Goal: Communication & Community: Answer question/provide support

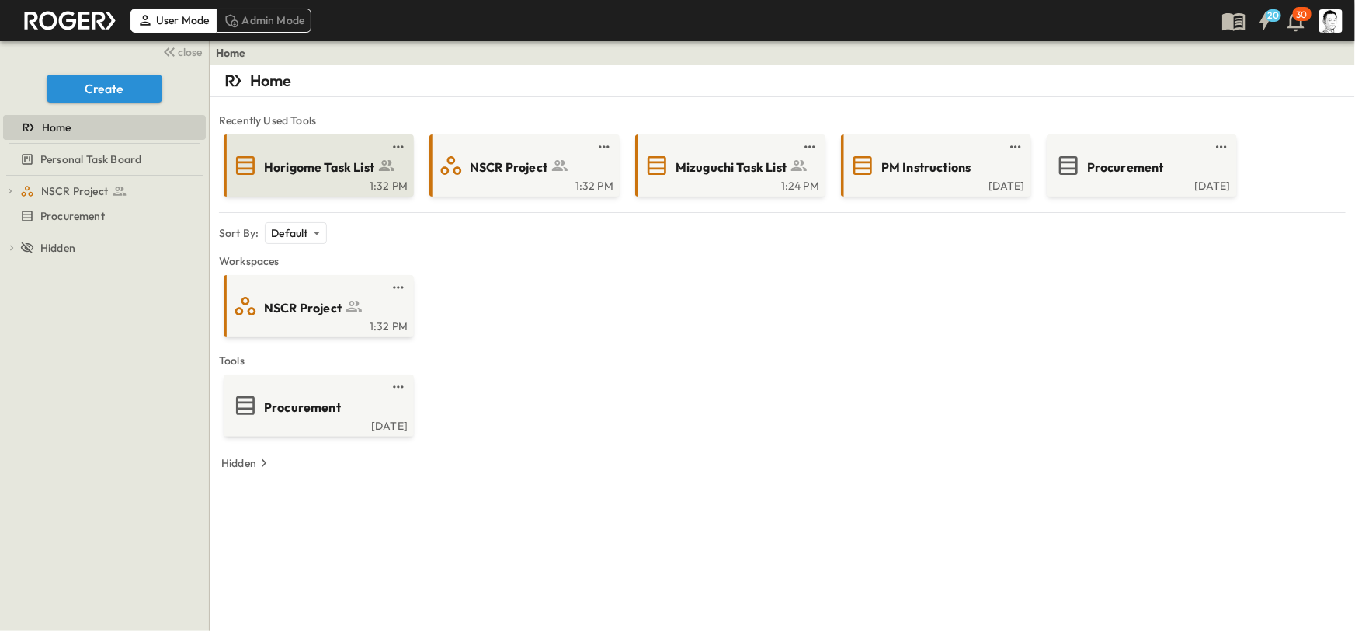
click at [309, 150] on link at bounding box center [314, 147] width 150 height 12
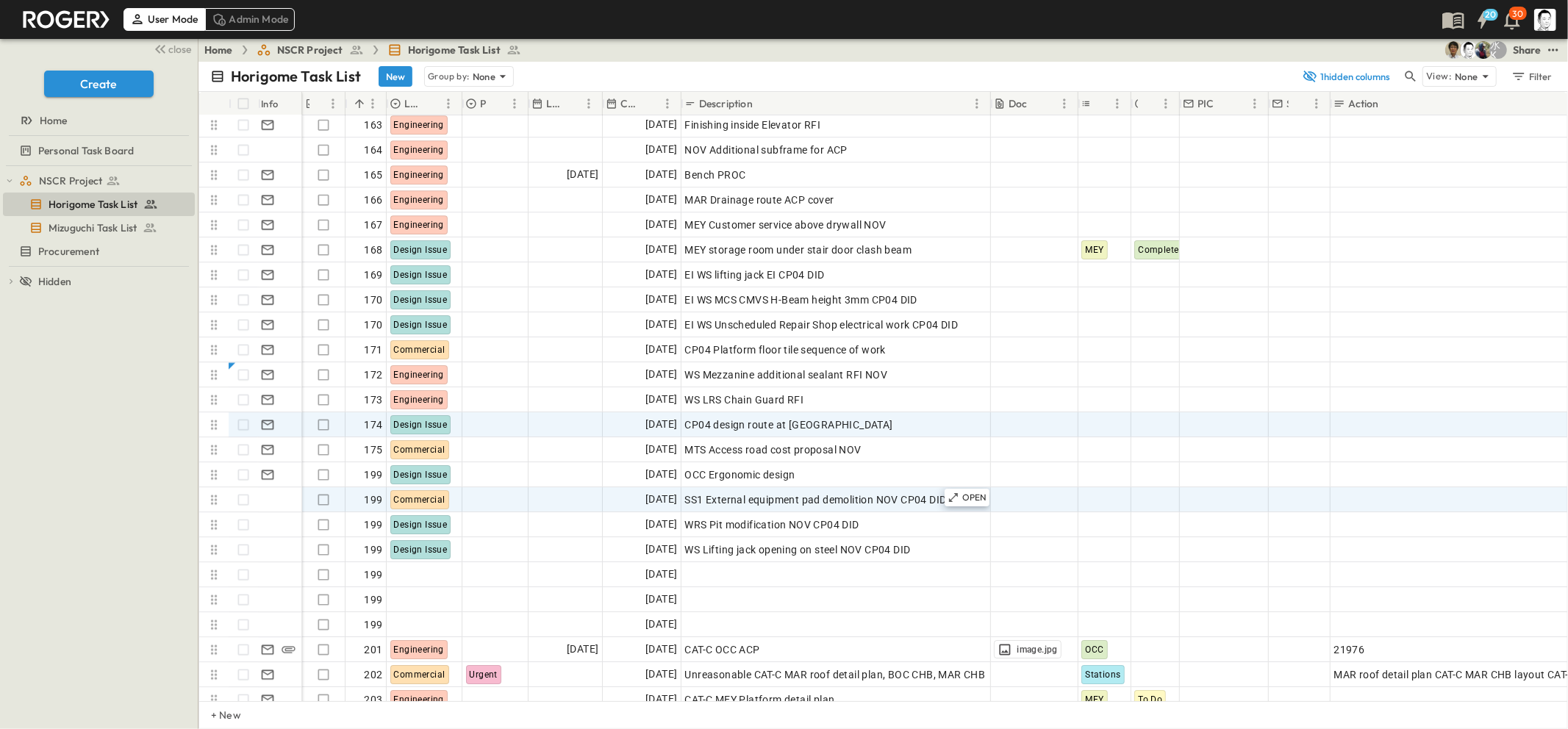
scroll to position [4057, 0]
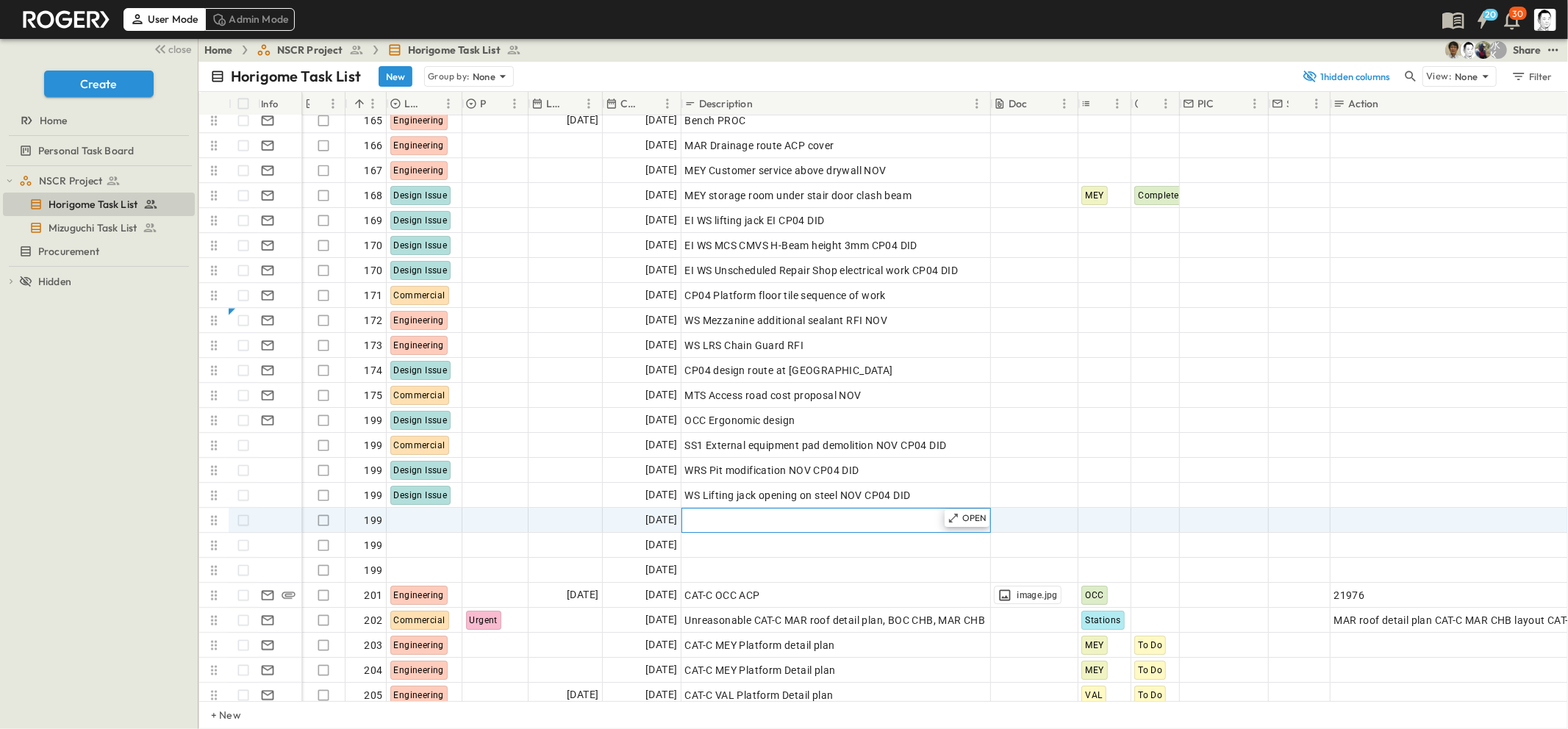
click at [761, 524] on span "Add Description" at bounding box center [722, 521] width 77 height 15
click at [945, 513] on div "OPEN" at bounding box center [968, 518] width 45 height 18
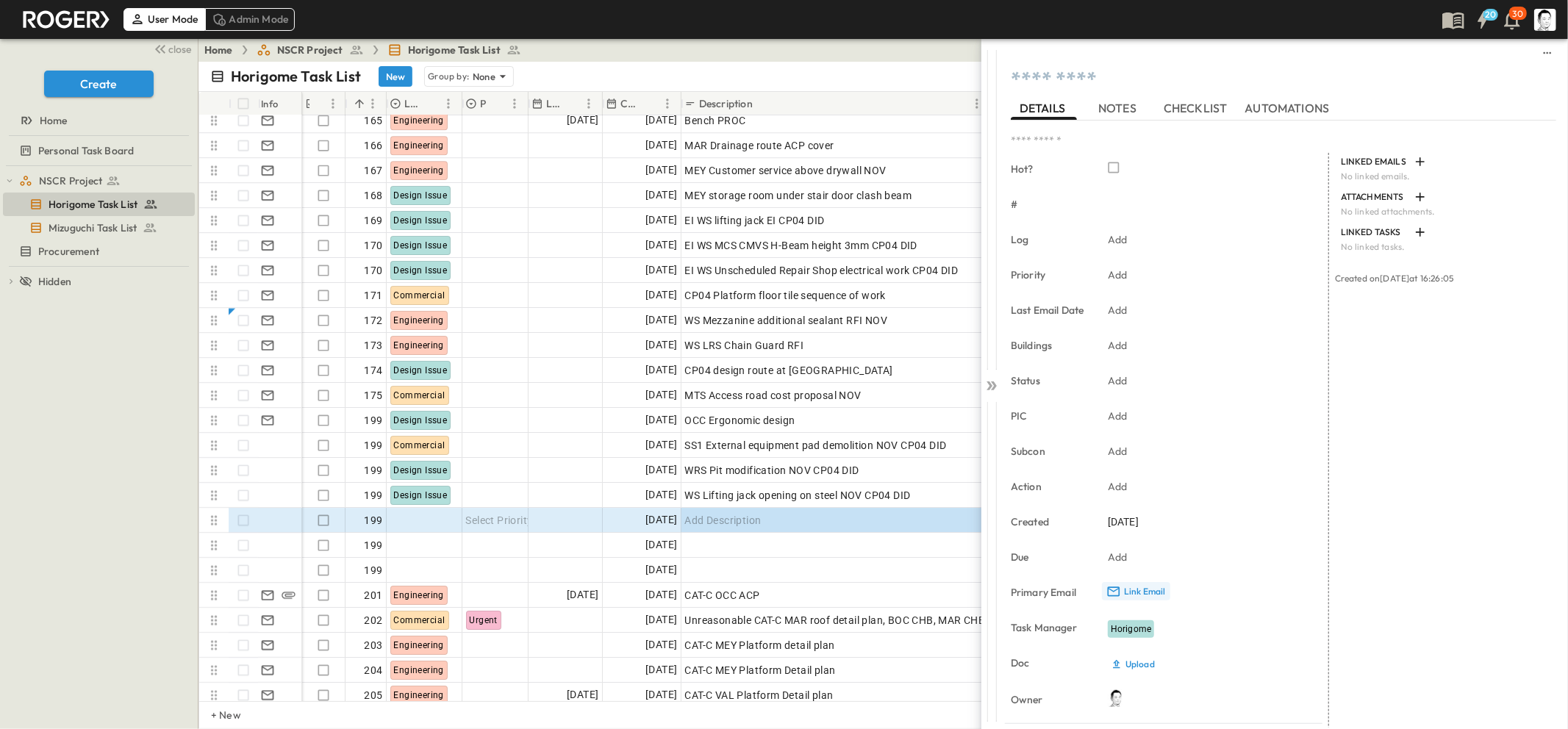
click at [1141, 593] on p "Link Email" at bounding box center [1145, 592] width 42 height 11
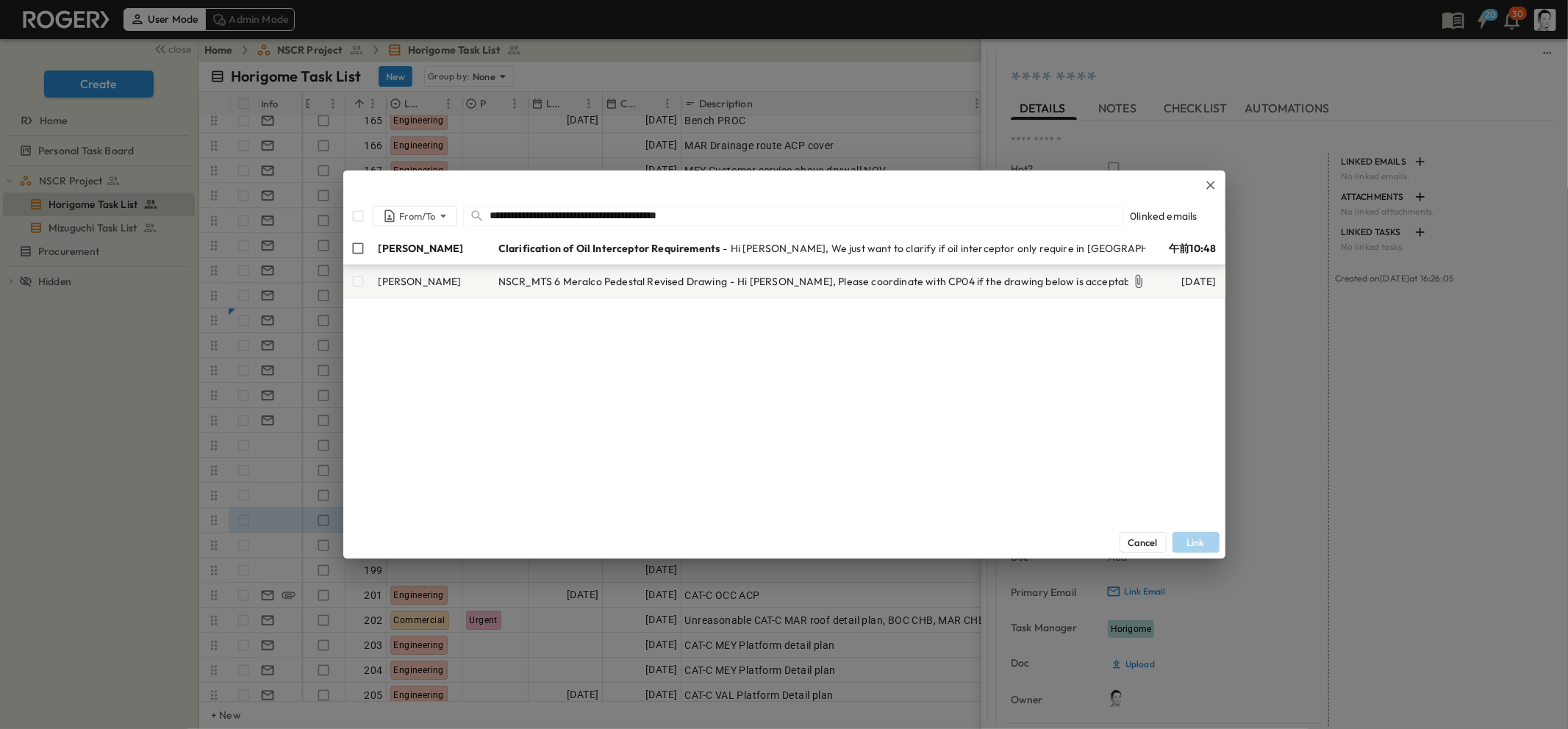
type input "**********"
click at [363, 239] on div "[PERSON_NAME]" at bounding box center [417, 248] width 147 height 27
click at [1199, 539] on button "Link" at bounding box center [1197, 542] width 47 height 21
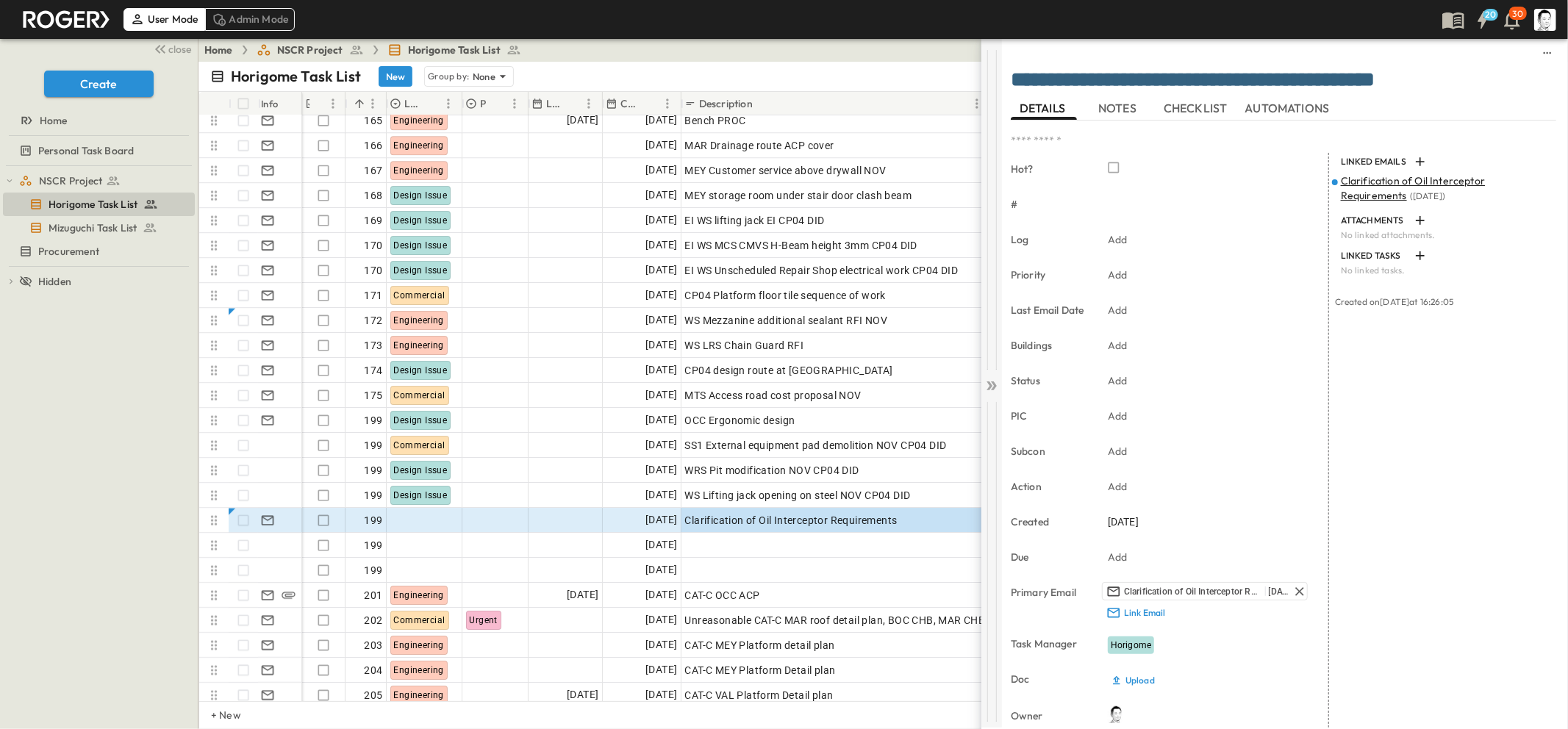
type textarea "**********"
click at [992, 383] on icon at bounding box center [992, 386] width 15 height 15
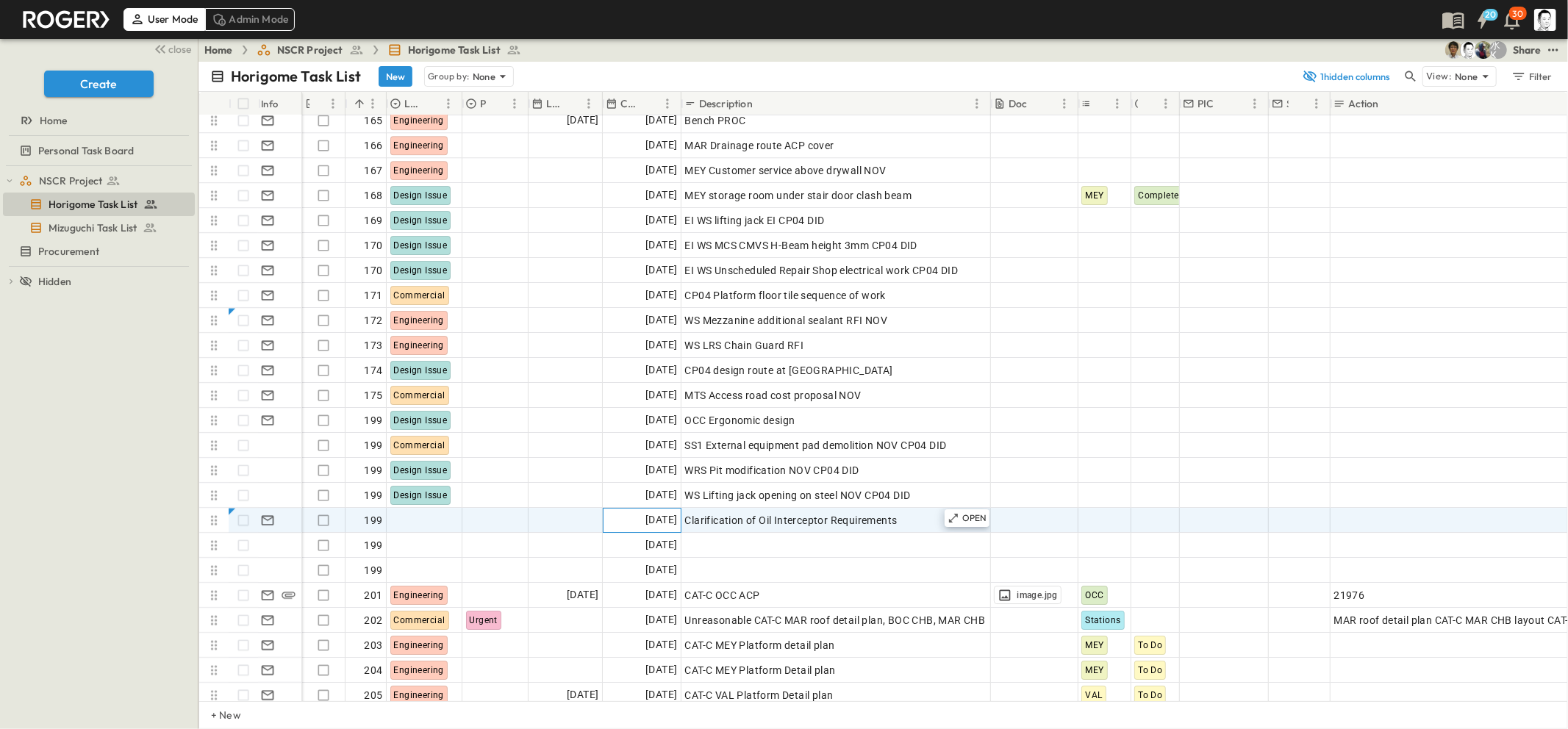
click at [669, 527] on span "[DATE]" at bounding box center [661, 520] width 31 height 17
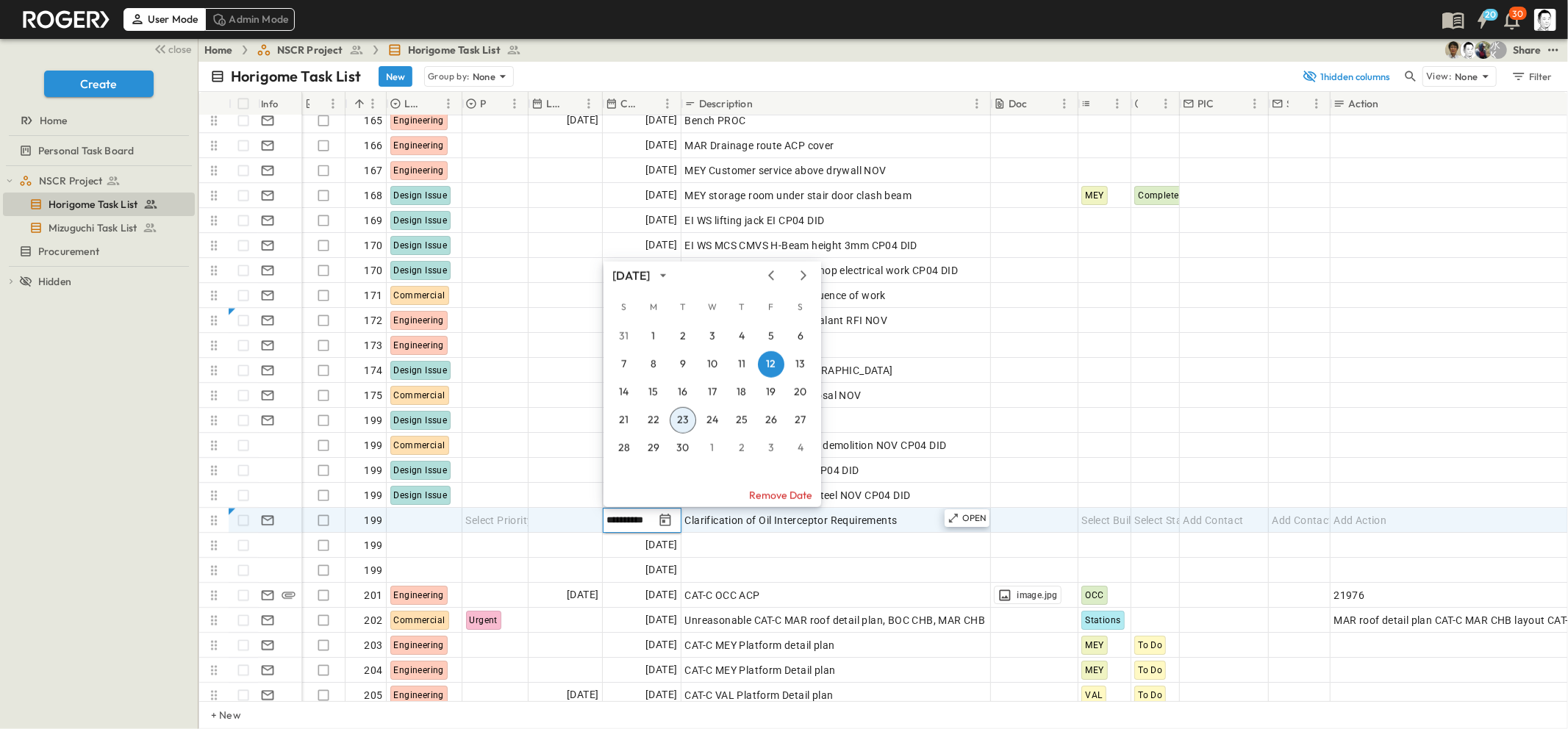
click at [682, 422] on button "23" at bounding box center [683, 420] width 27 height 27
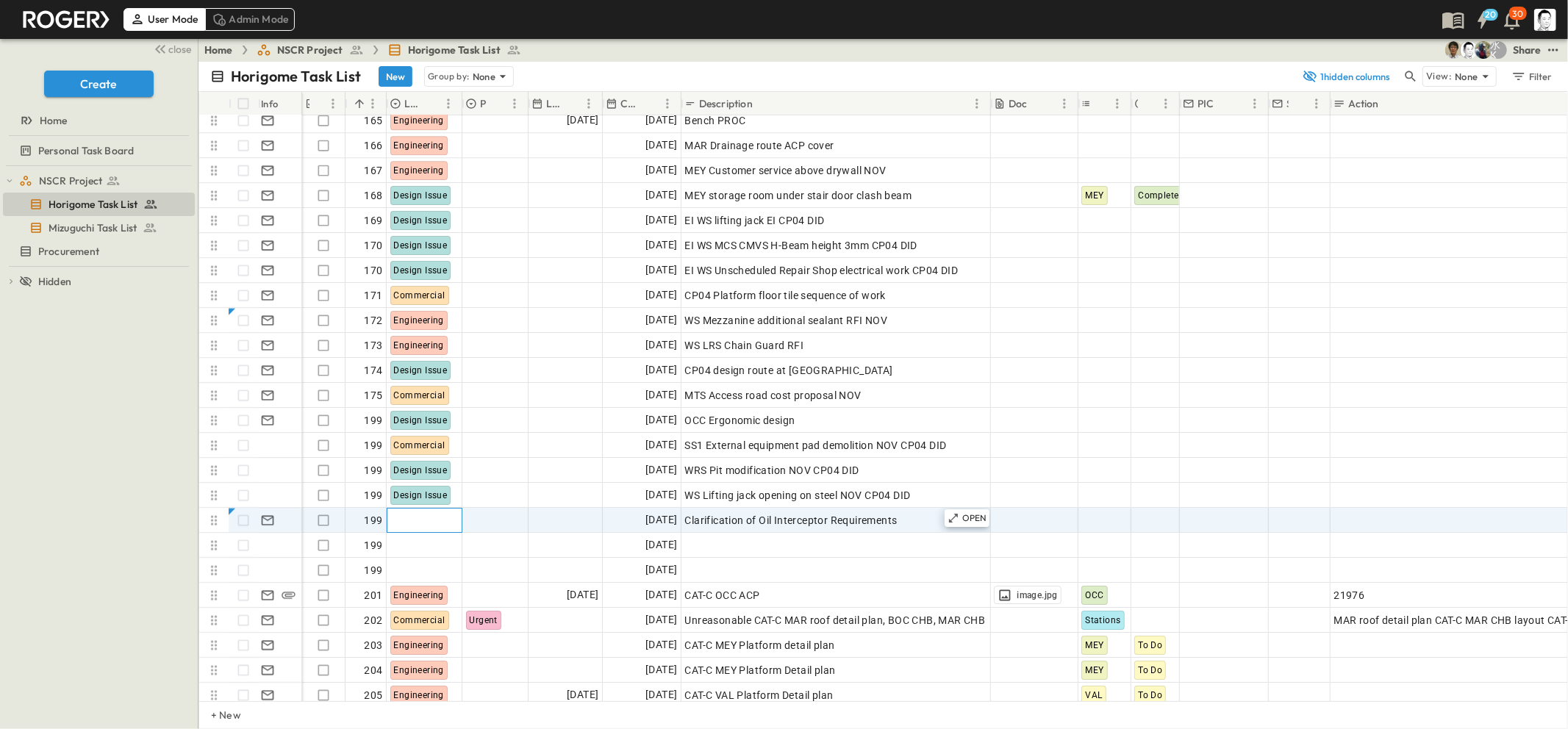
click at [433, 520] on div at bounding box center [424, 520] width 74 height 24
click at [437, 596] on span "Design Issue" at bounding box center [437, 615] width 51 height 11
click at [959, 524] on div "OPEN" at bounding box center [968, 518] width 45 height 18
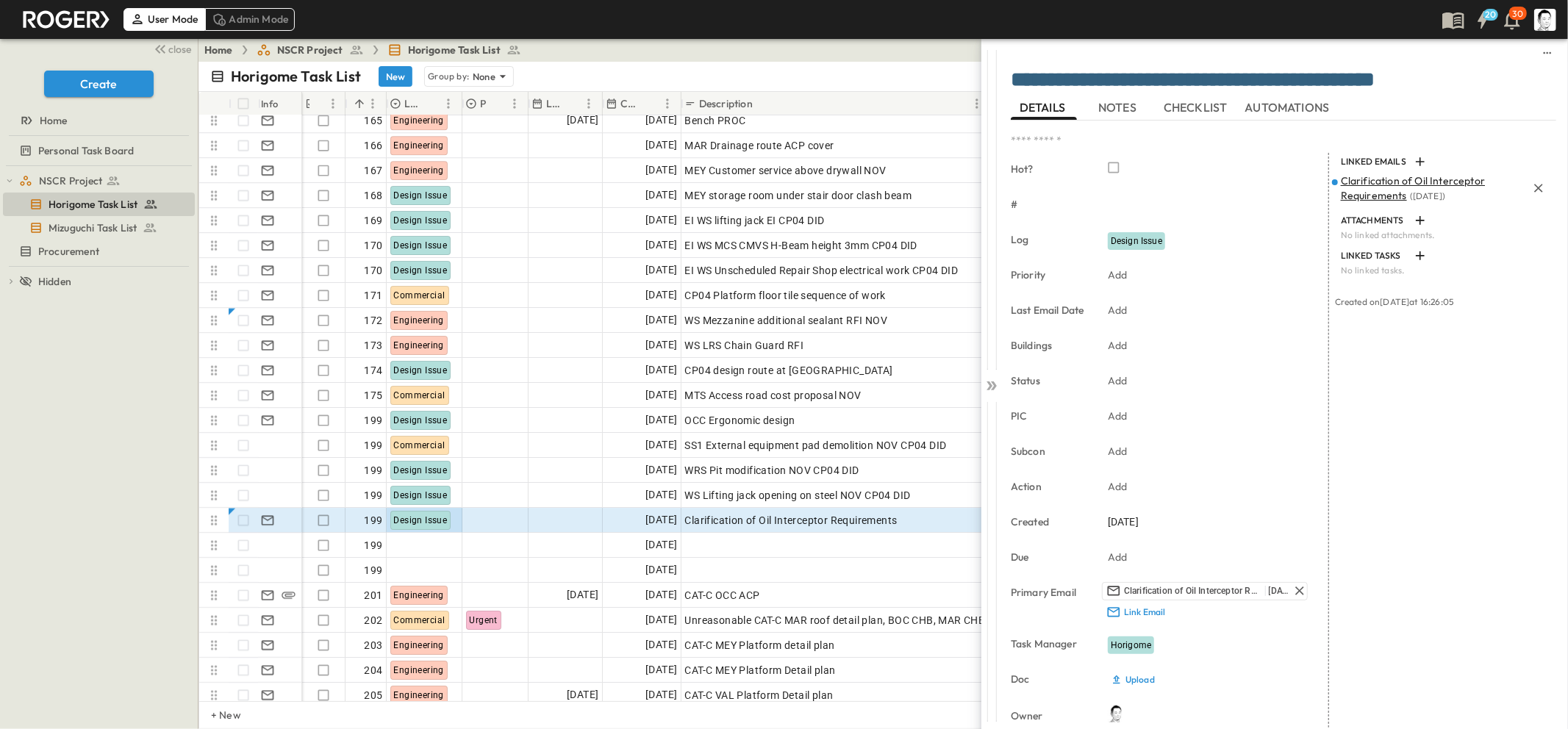
click at [1282, 188] on span "Clarification of Oil Interceptor Requirements" at bounding box center [1413, 188] width 144 height 28
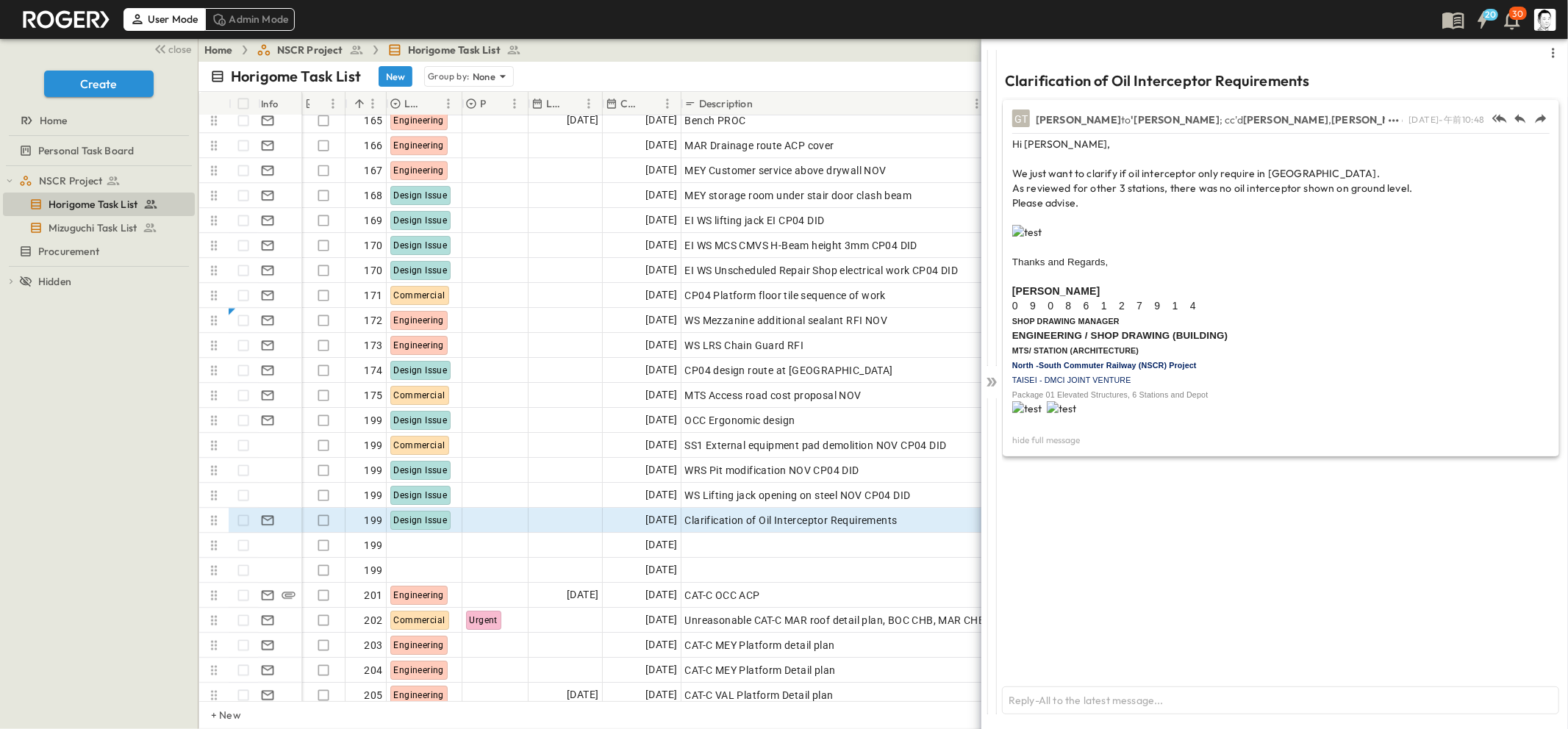
scroll to position [2, 0]
click at [989, 372] on div at bounding box center [992, 379] width 21 height 683
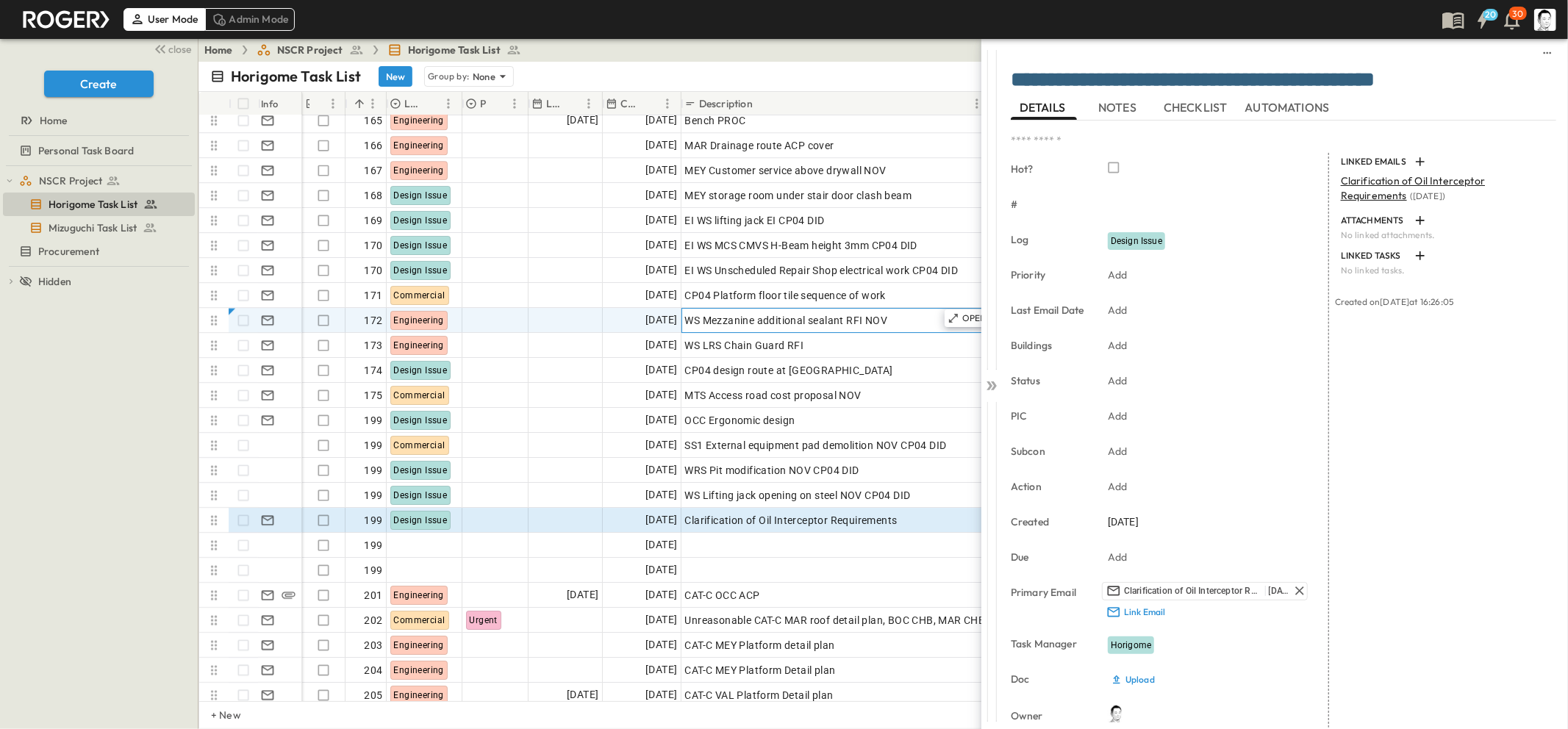
click at [855, 324] on span "WS Mezzanine additional sealant RFI NOV" at bounding box center [786, 321] width 203 height 15
click at [999, 380] on icon at bounding box center [992, 386] width 15 height 15
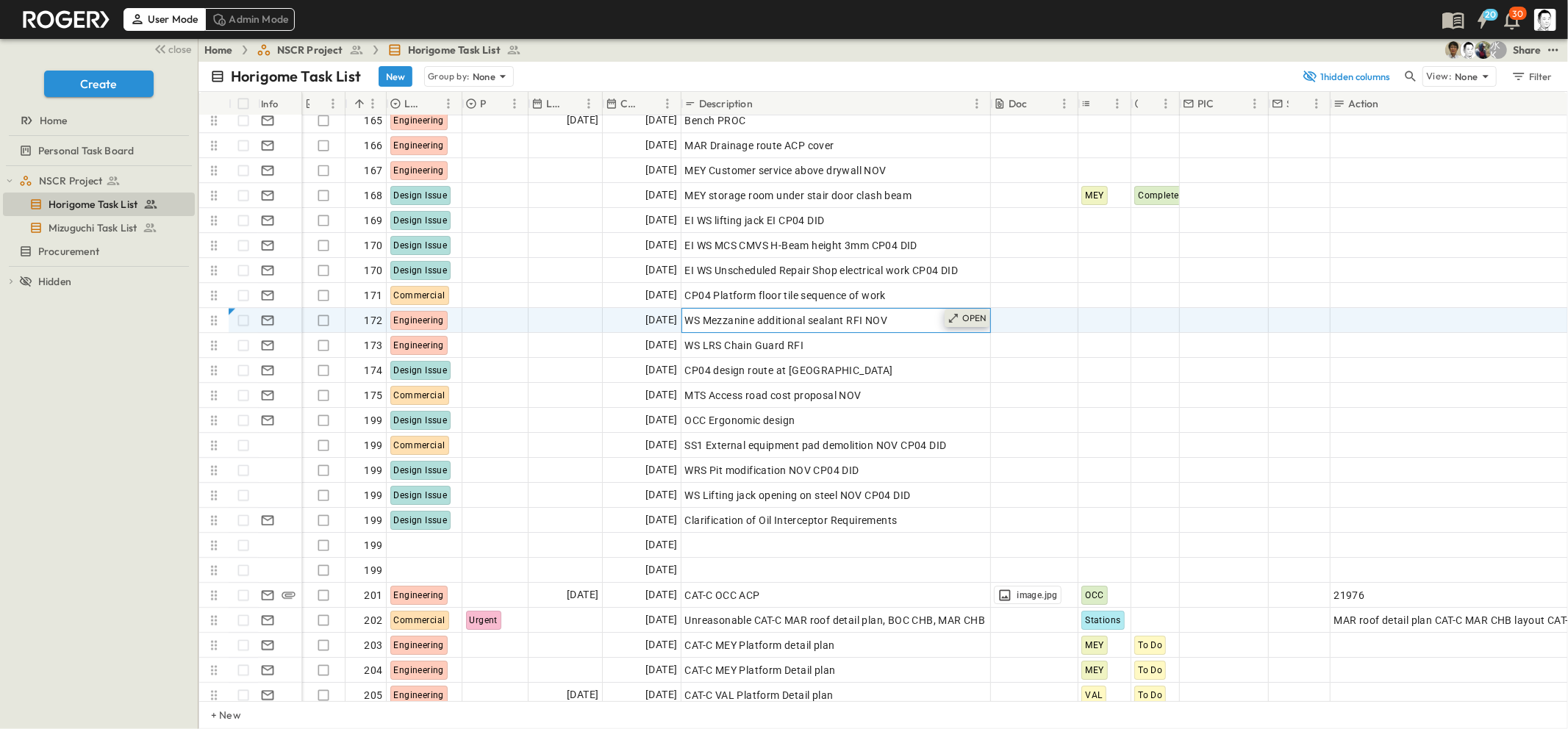
click at [960, 322] on div "OPEN" at bounding box center [968, 318] width 45 height 18
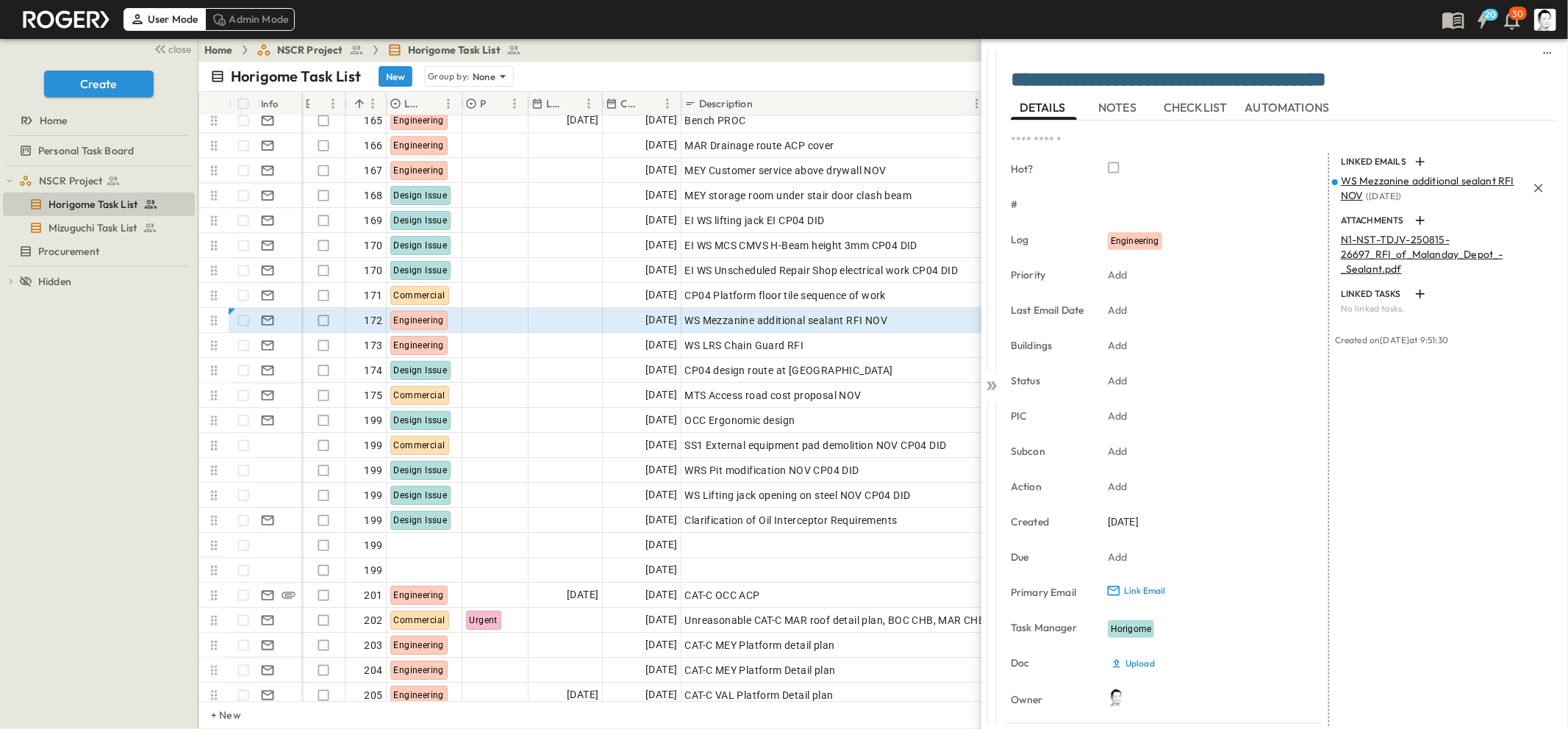
click at [1282, 185] on span "WS Mezzanine additional sealant RFI NOV" at bounding box center [1427, 188] width 173 height 28
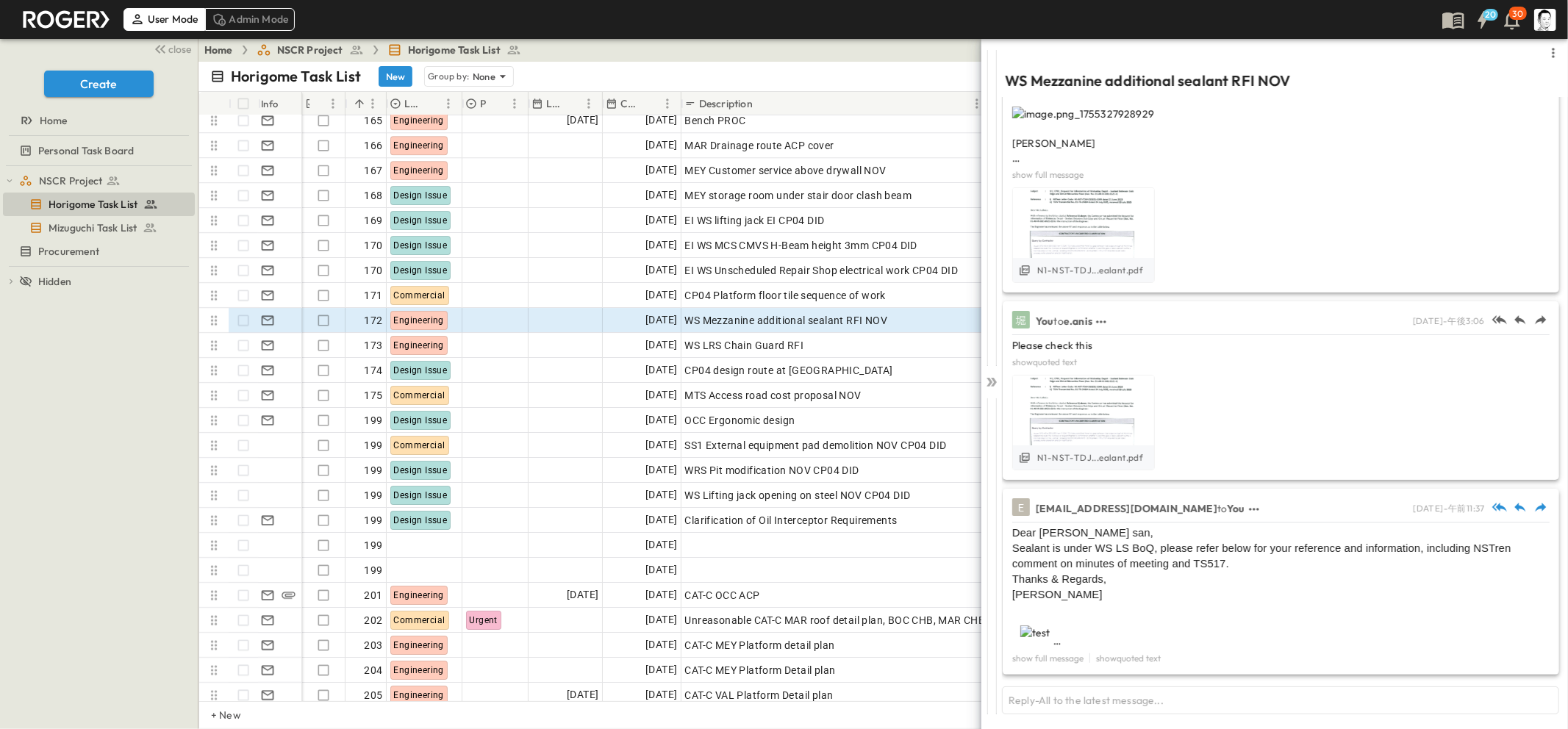
scroll to position [142, 0]
click at [1063, 596] on button "show full message" at bounding box center [1048, 659] width 78 height 15
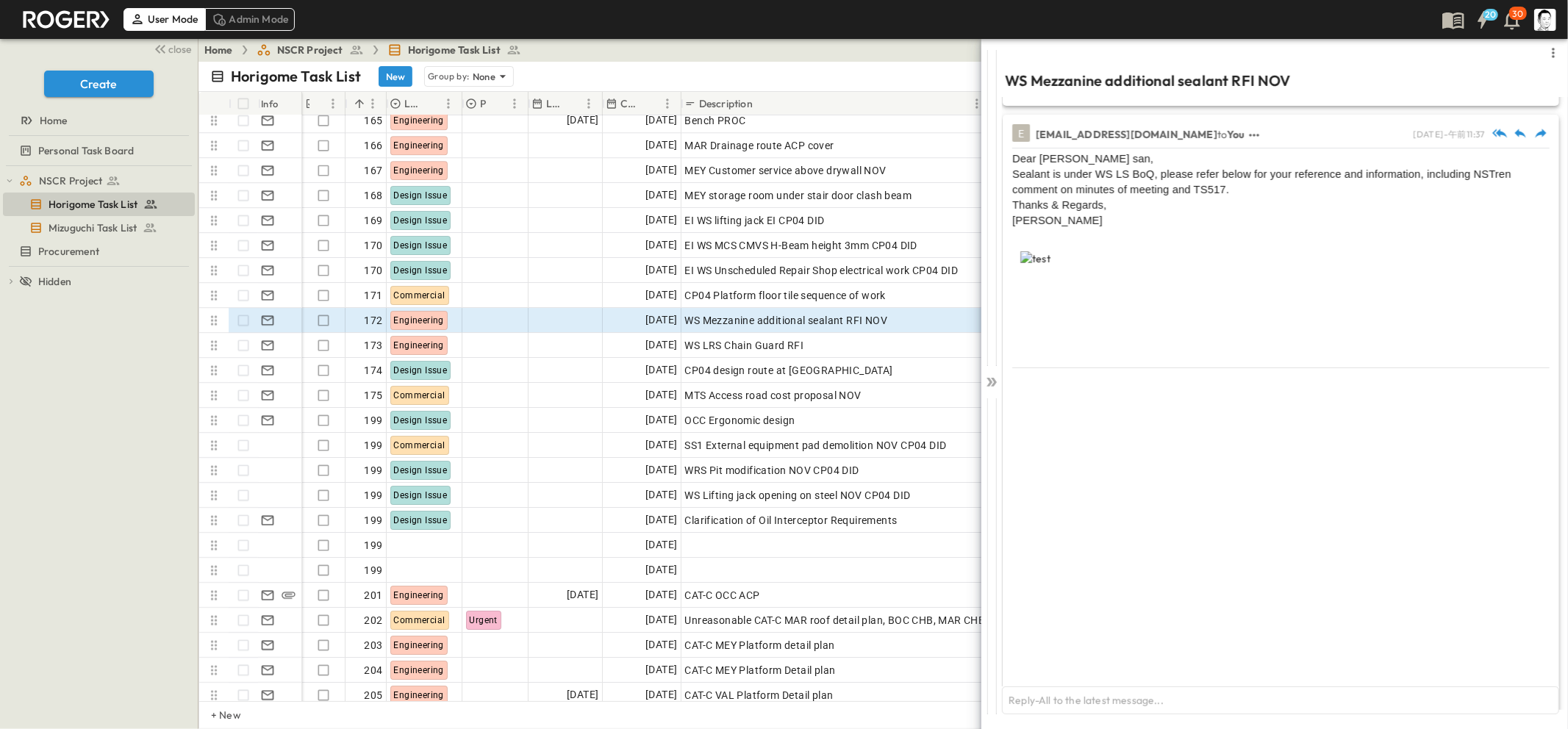
scroll to position [354, 0]
